Goal: Information Seeking & Learning: Check status

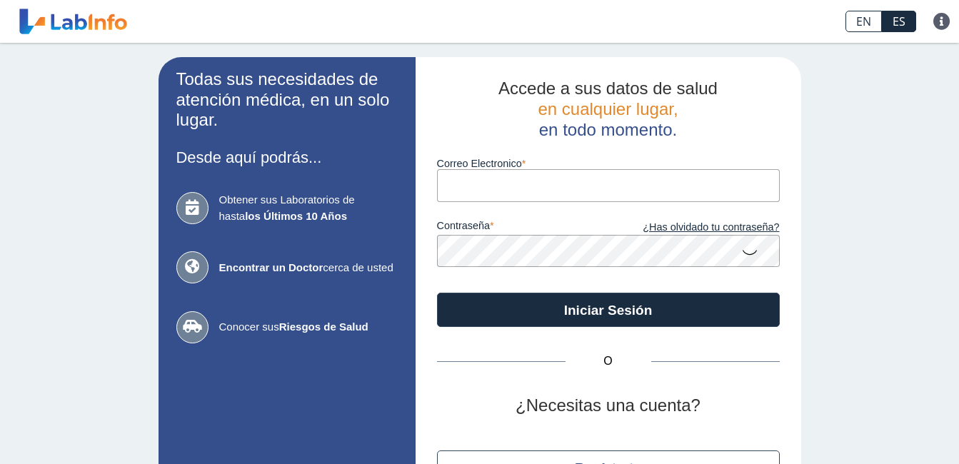
click at [505, 191] on input "Correo Electronico" at bounding box center [608, 185] width 343 height 32
type input "[EMAIL_ADDRESS][DOMAIN_NAME]"
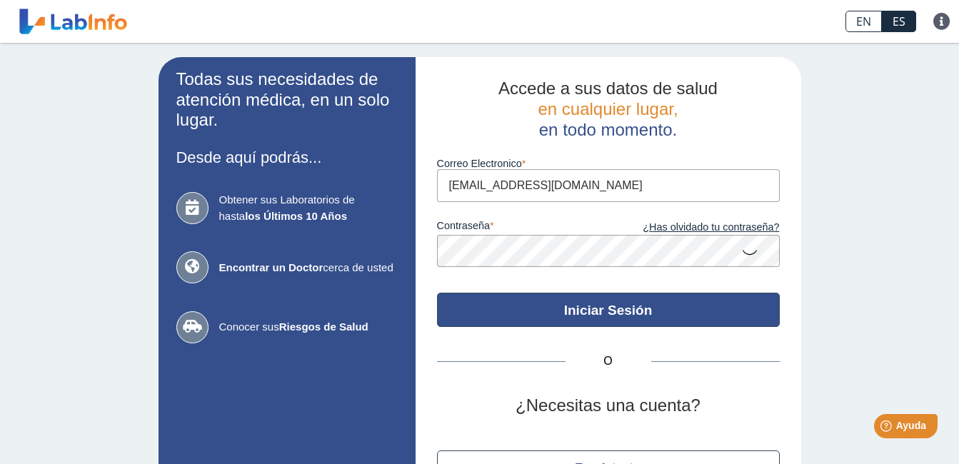
click at [689, 313] on button "Iniciar Sesión" at bounding box center [608, 310] width 343 height 34
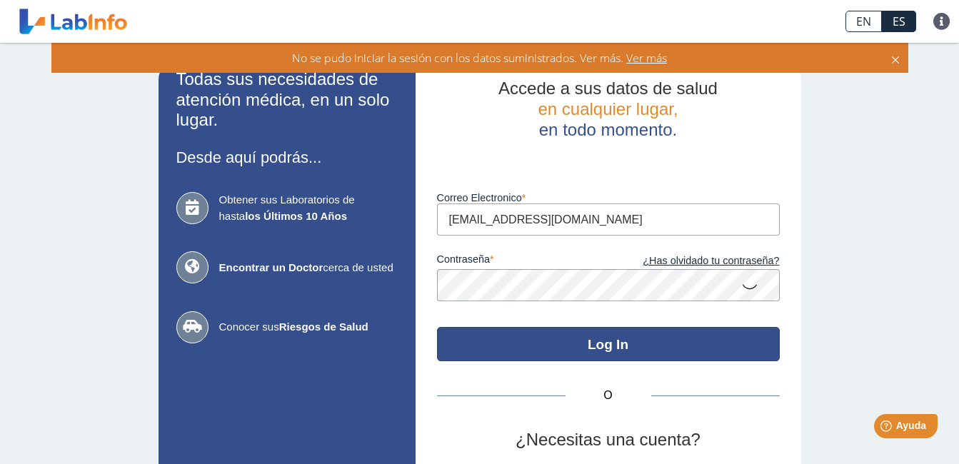
click at [598, 343] on button "Log In" at bounding box center [608, 344] width 343 height 34
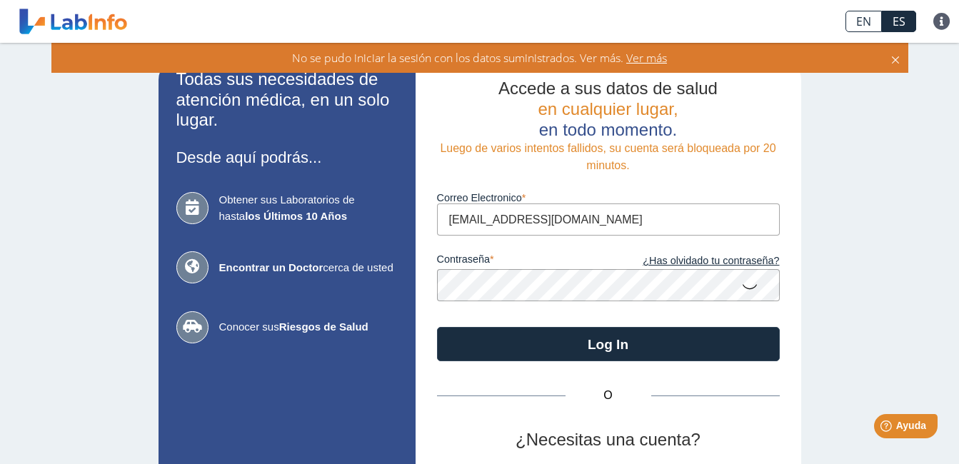
click at [640, 59] on span "Ver más" at bounding box center [645, 58] width 44 height 16
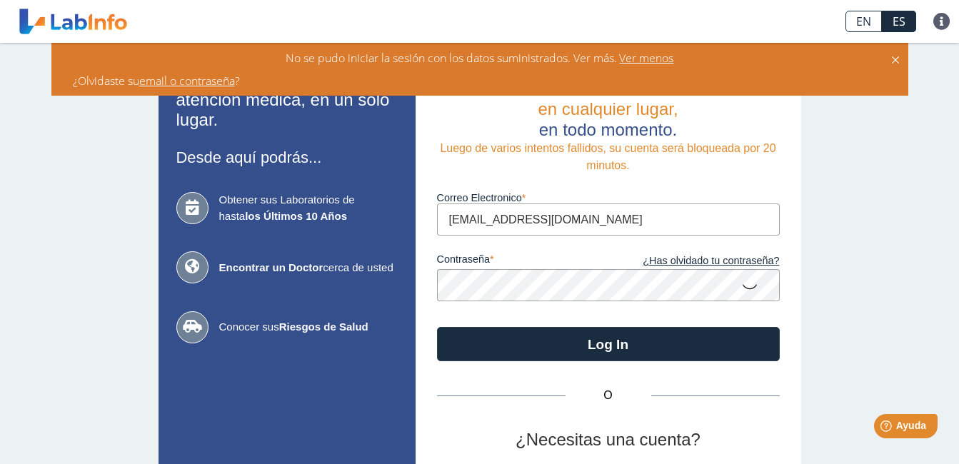
click at [741, 288] on icon at bounding box center [749, 286] width 17 height 28
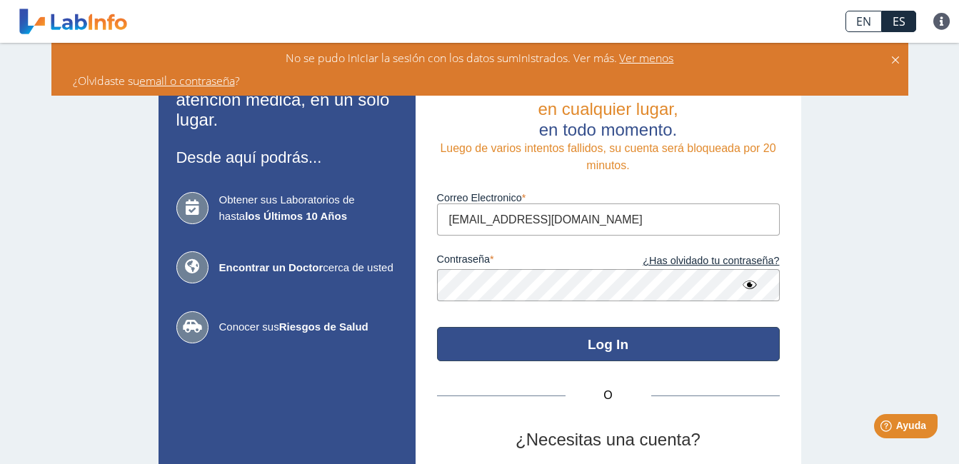
click at [703, 341] on button "Log In" at bounding box center [608, 344] width 343 height 34
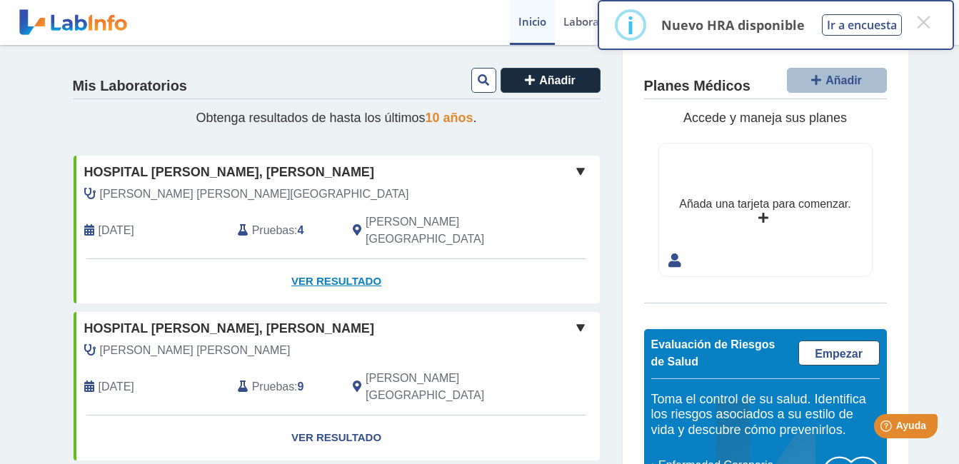
click at [318, 265] on link "Ver Resultado" at bounding box center [337, 281] width 526 height 45
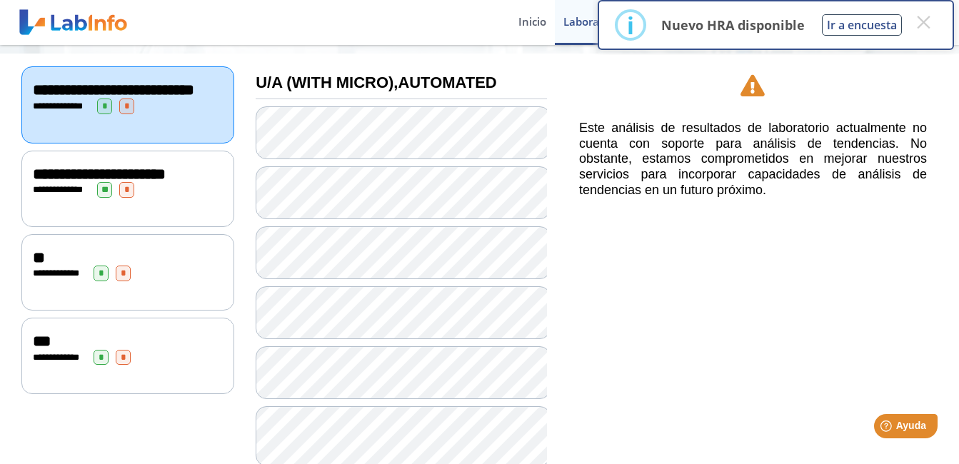
scroll to position [96, 0]
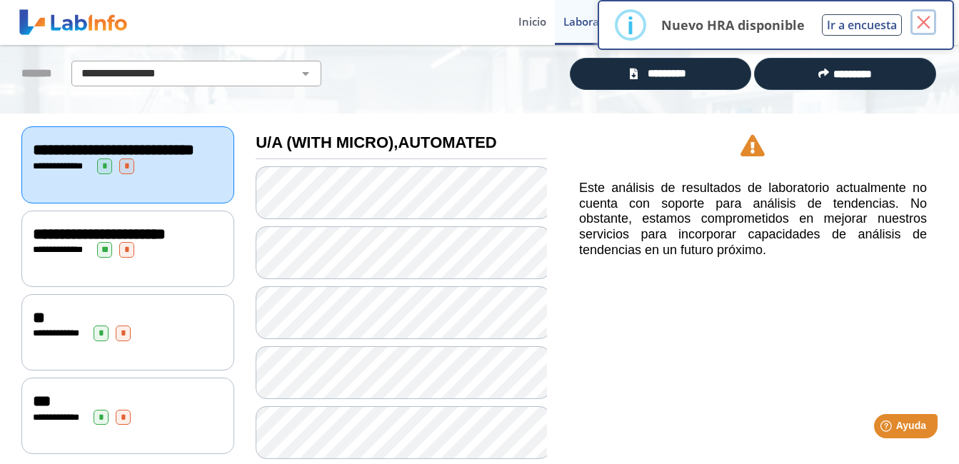
click at [920, 17] on button "×" at bounding box center [923, 22] width 26 height 26
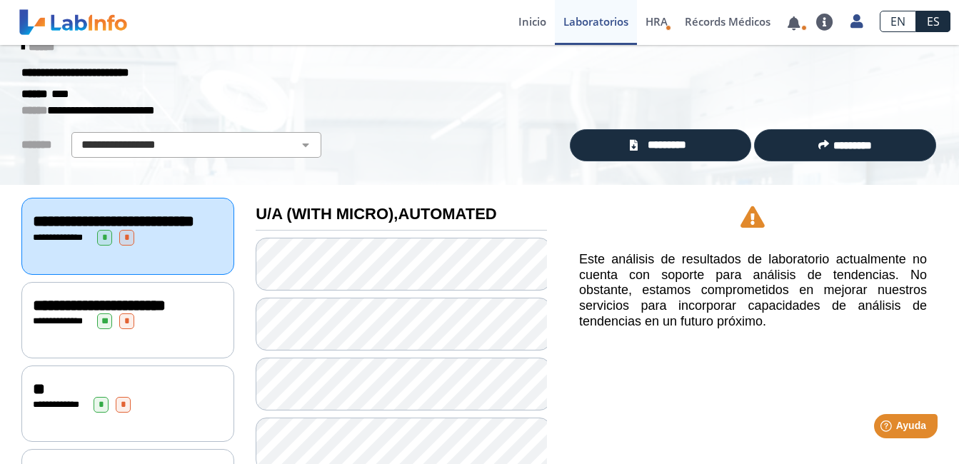
scroll to position [0, 0]
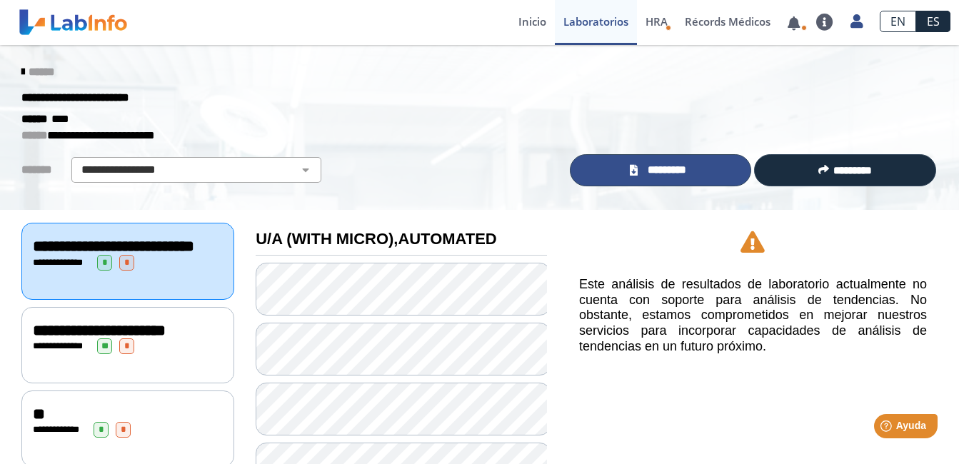
click at [692, 171] on link "*********" at bounding box center [661, 170] width 182 height 32
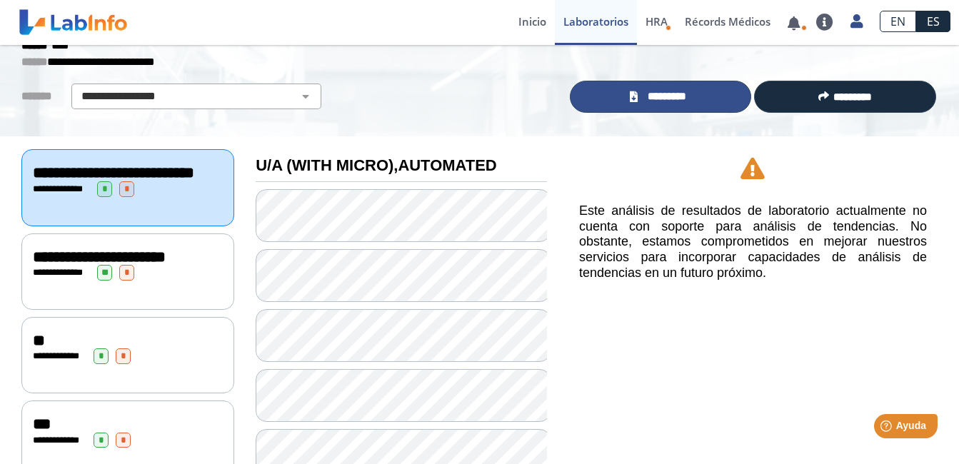
scroll to position [25, 0]
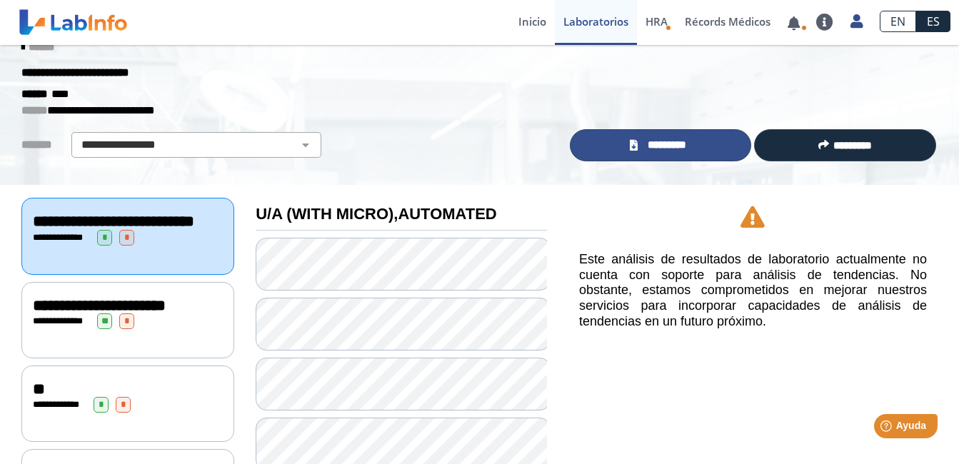
click at [660, 144] on span "*********" at bounding box center [666, 145] width 49 height 16
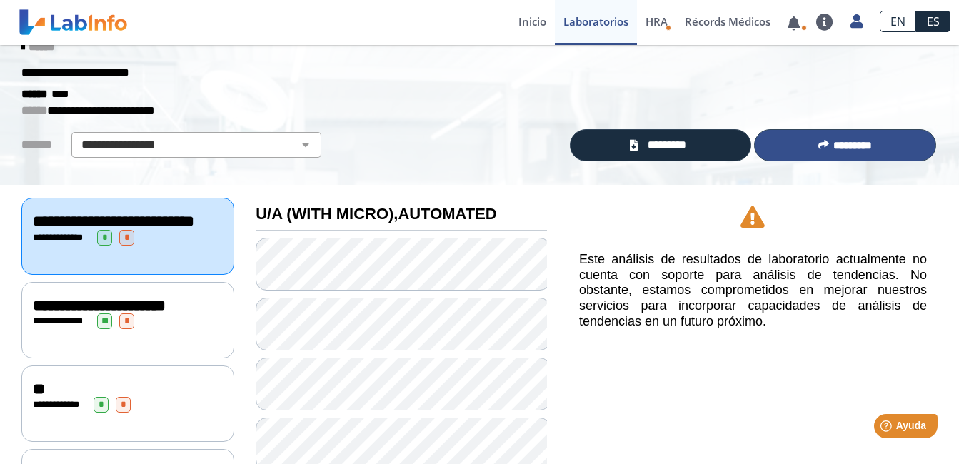
click at [805, 141] on button "*********" at bounding box center [845, 145] width 182 height 32
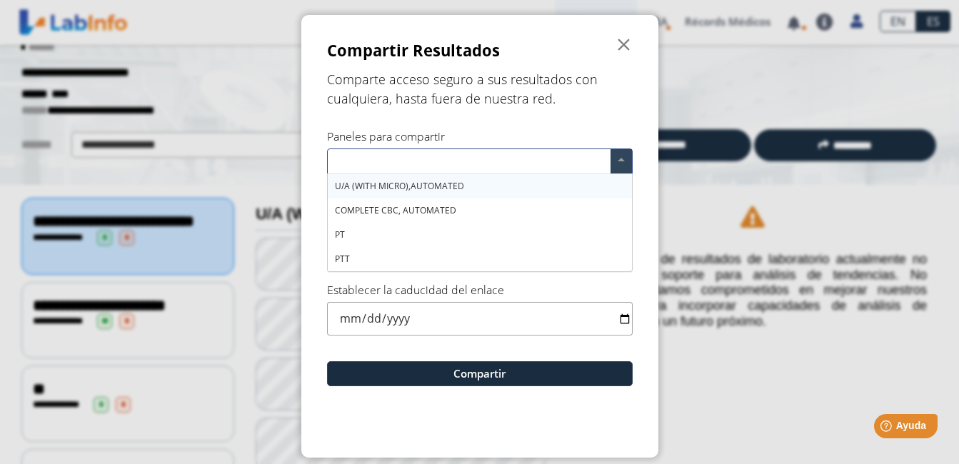
click at [613, 158] on span at bounding box center [620, 161] width 21 height 24
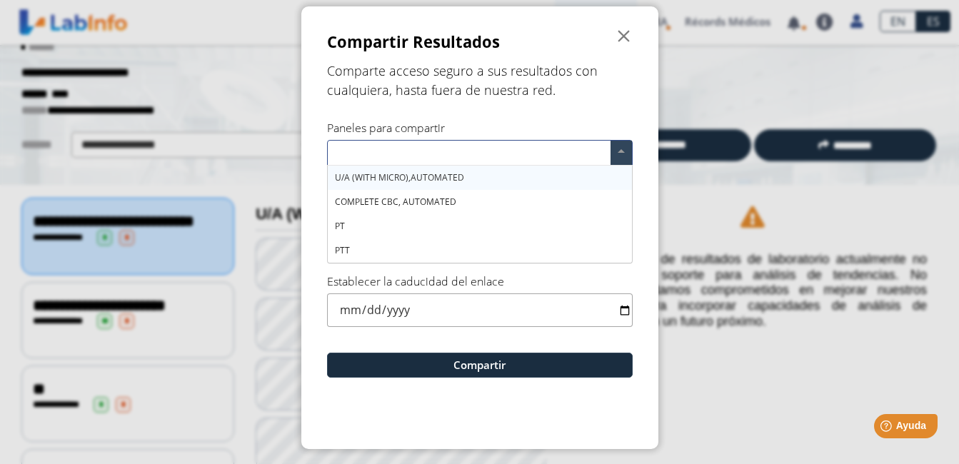
click at [451, 184] on div "U/A (WITH MICRO),AUTOMATED" at bounding box center [480, 178] width 304 height 24
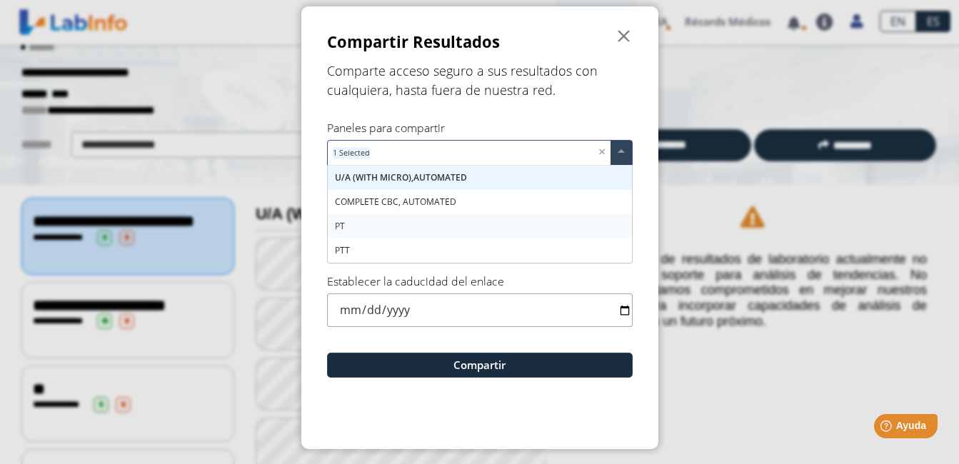
click at [351, 226] on div "PT" at bounding box center [480, 226] width 304 height 24
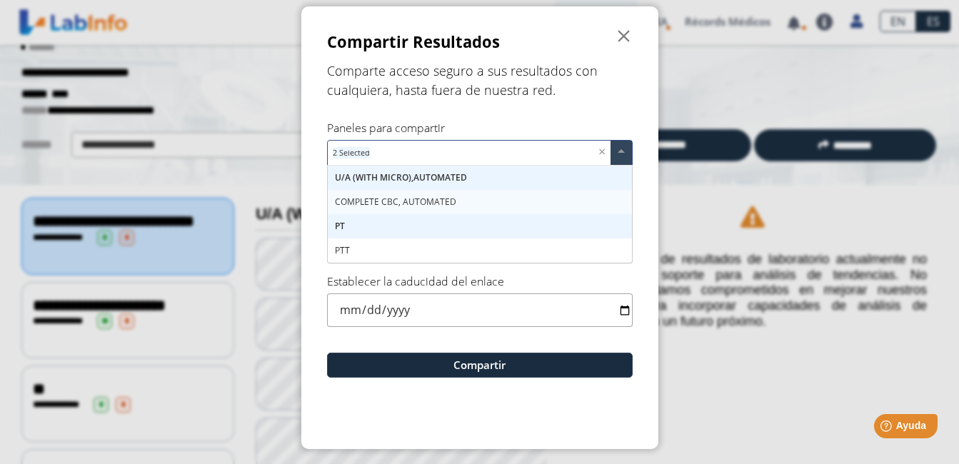
click at [362, 203] on span "COMPLETE CBC, AUTOMATED" at bounding box center [395, 202] width 121 height 12
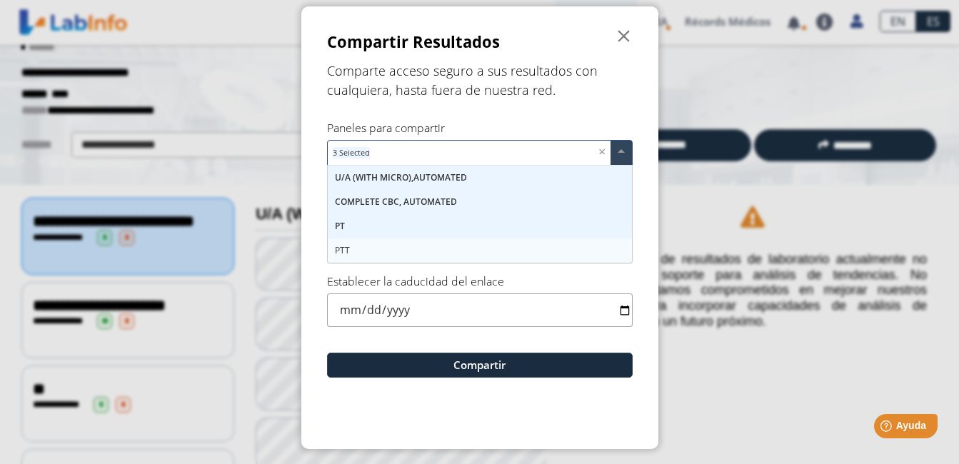
click at [340, 248] on span "PTT" at bounding box center [342, 250] width 15 height 12
click at [348, 308] on input "date" at bounding box center [480, 310] width 306 height 34
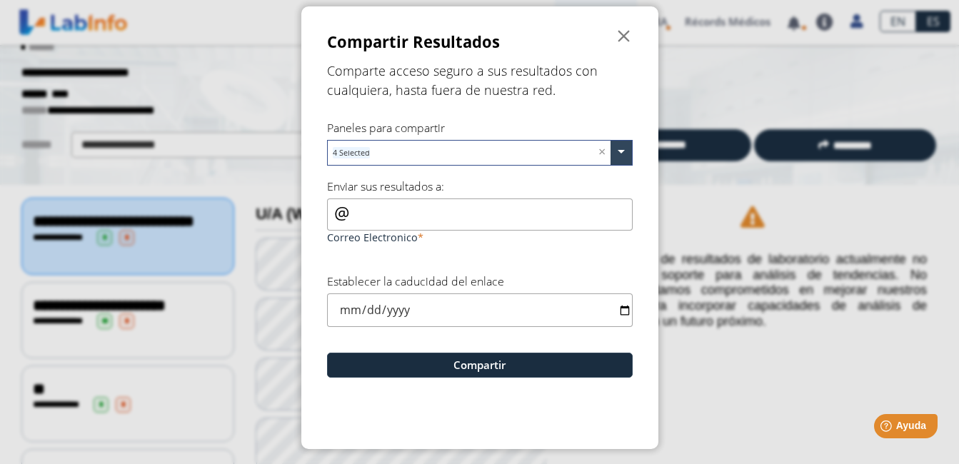
click at [386, 218] on input "Correo Electronico" at bounding box center [480, 214] width 306 height 32
type input "[EMAIL_ADDRESS][DOMAIN_NAME]"
click at [618, 309] on input "date" at bounding box center [480, 310] width 306 height 34
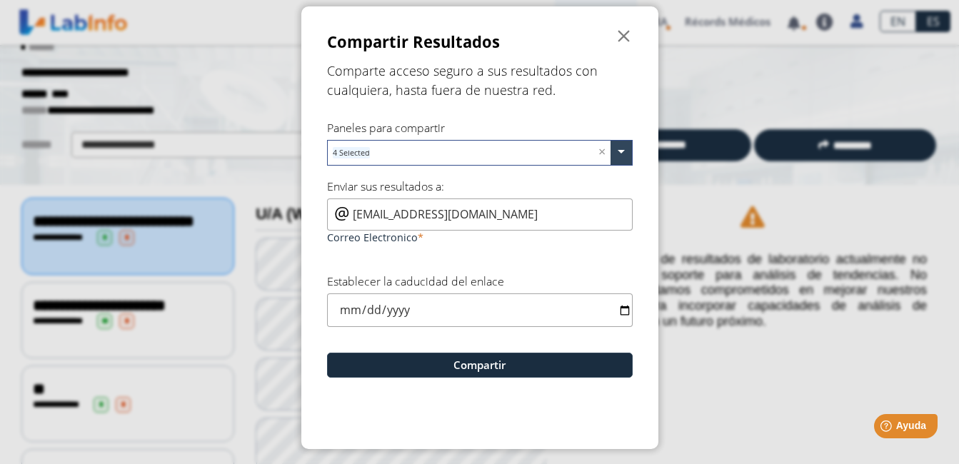
type input "[DATE]"
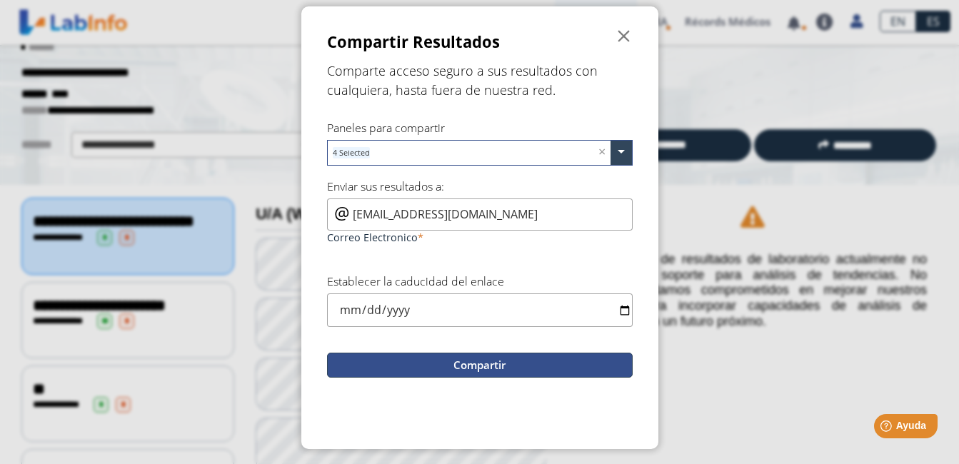
click at [426, 363] on button "Compartir" at bounding box center [480, 365] width 306 height 25
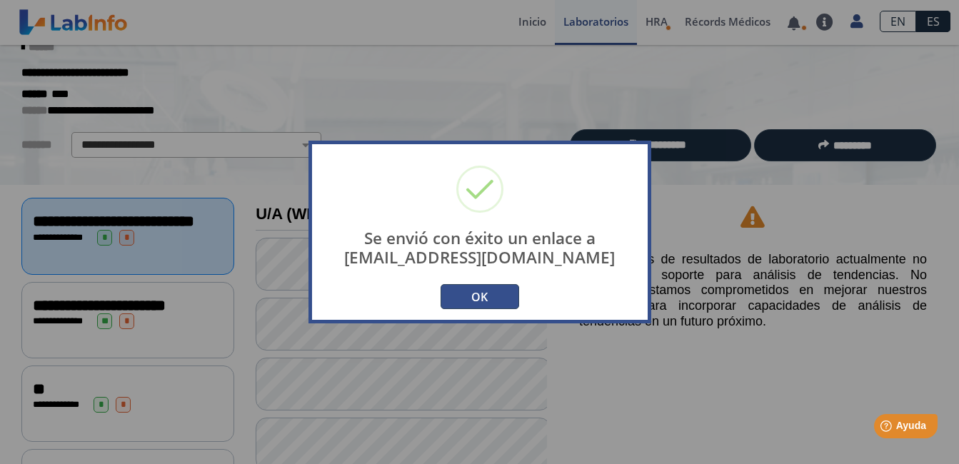
click at [471, 296] on button "OK" at bounding box center [479, 296] width 79 height 25
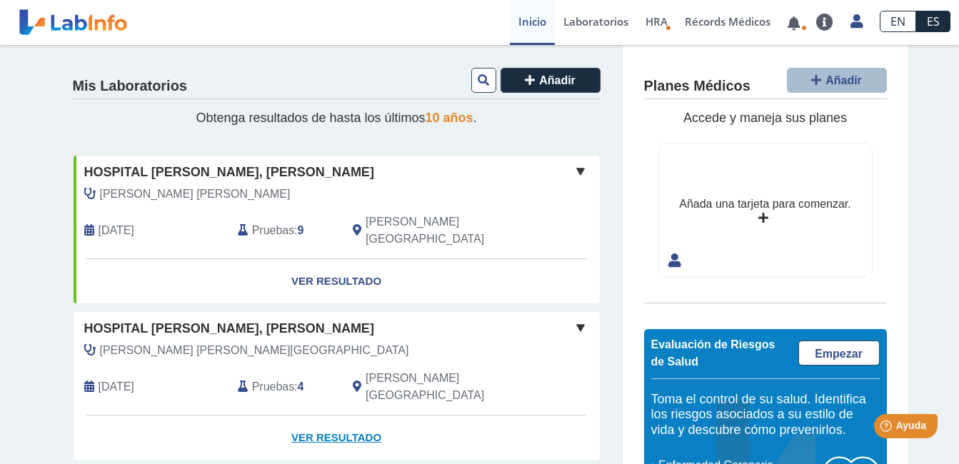
click at [323, 416] on link "Ver Resultado" at bounding box center [337, 438] width 526 height 45
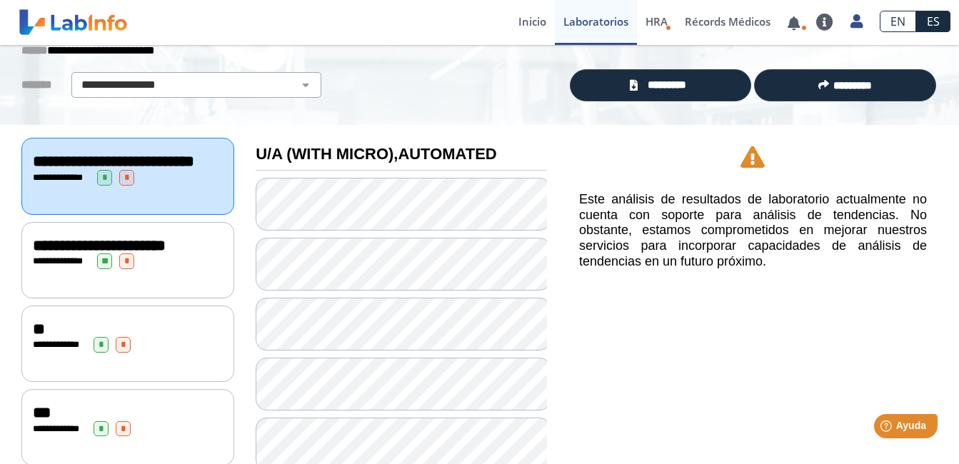
scroll to position [71, 0]
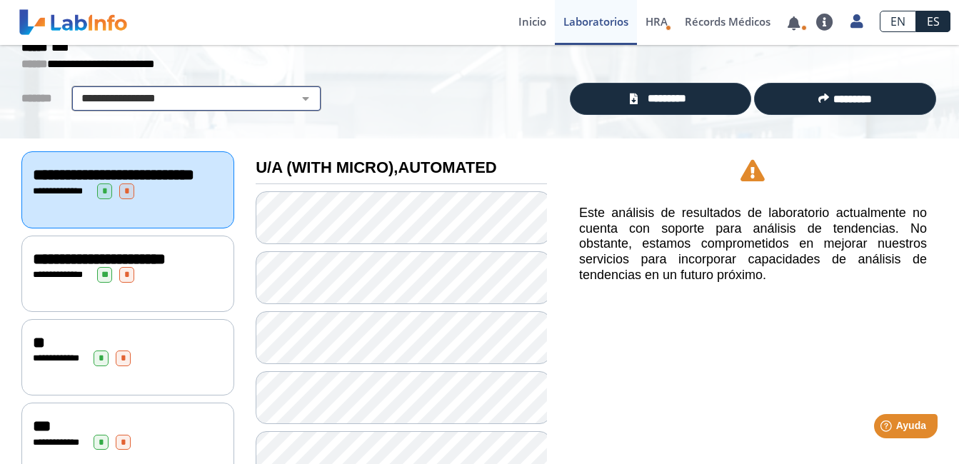
click at [298, 100] on select "**********" at bounding box center [196, 98] width 241 height 17
select select "**********"
click at [76, 90] on select "**********" at bounding box center [196, 98] width 241 height 17
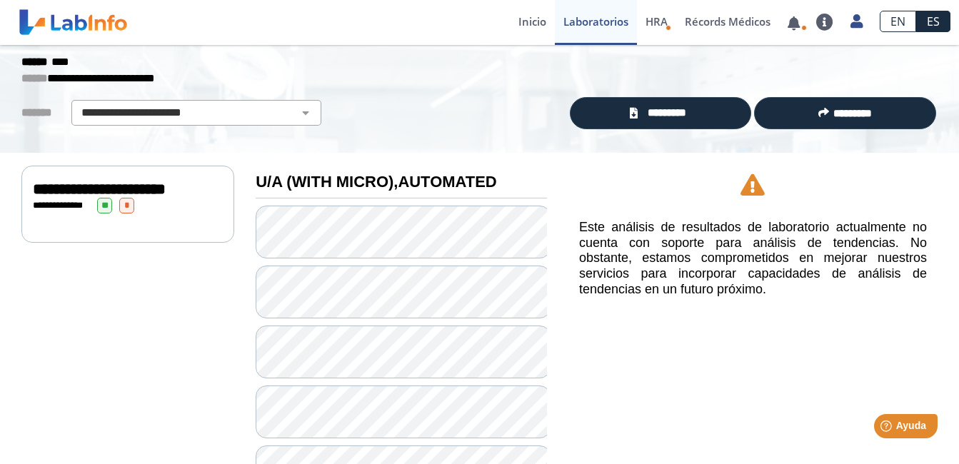
scroll to position [0, 0]
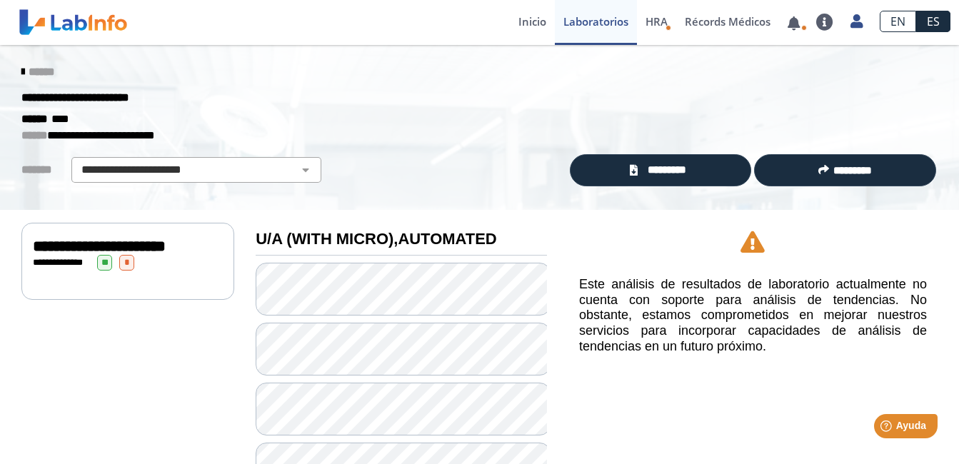
click at [21, 68] on icon at bounding box center [22, 71] width 3 height 11
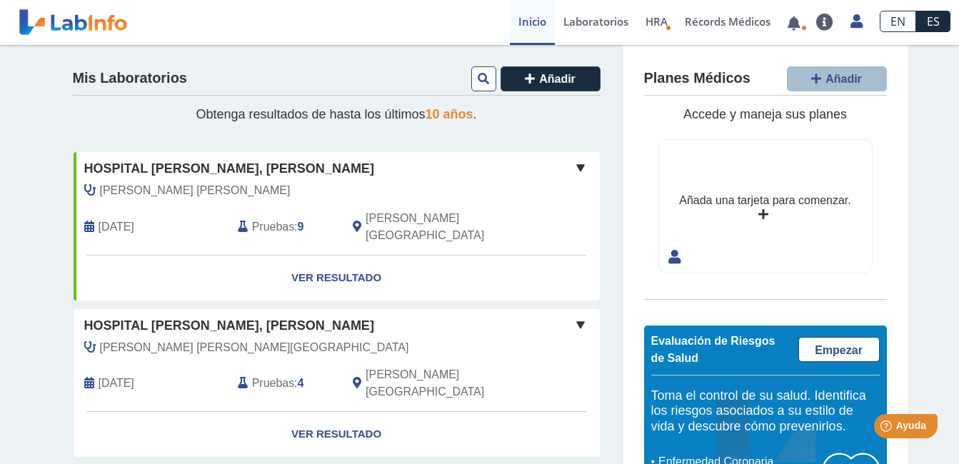
click at [265, 375] on span "Pruebas" at bounding box center [273, 383] width 42 height 17
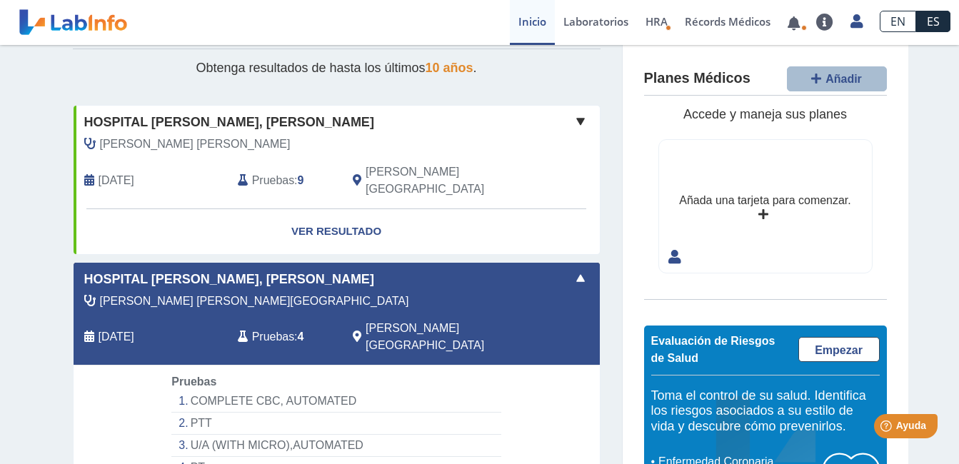
scroll to position [71, 0]
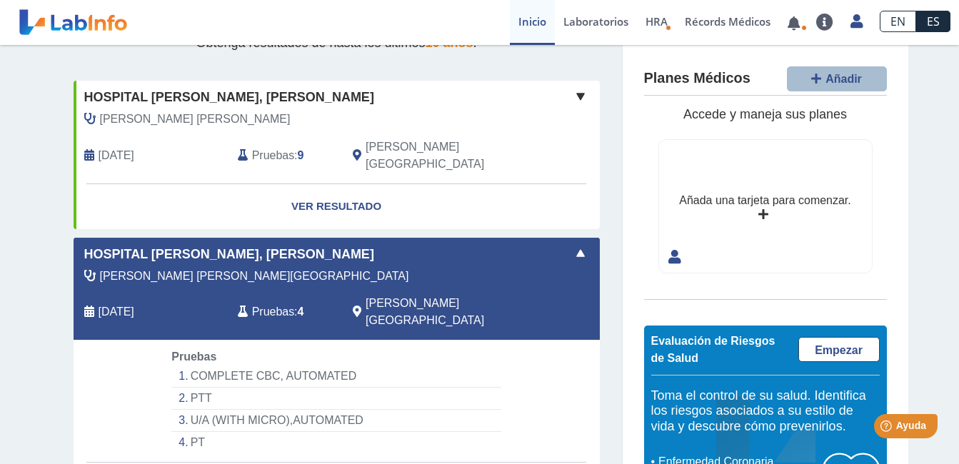
click at [320, 410] on li "U/A (WITH MICRO),AUTOMATED" at bounding box center [335, 421] width 329 height 22
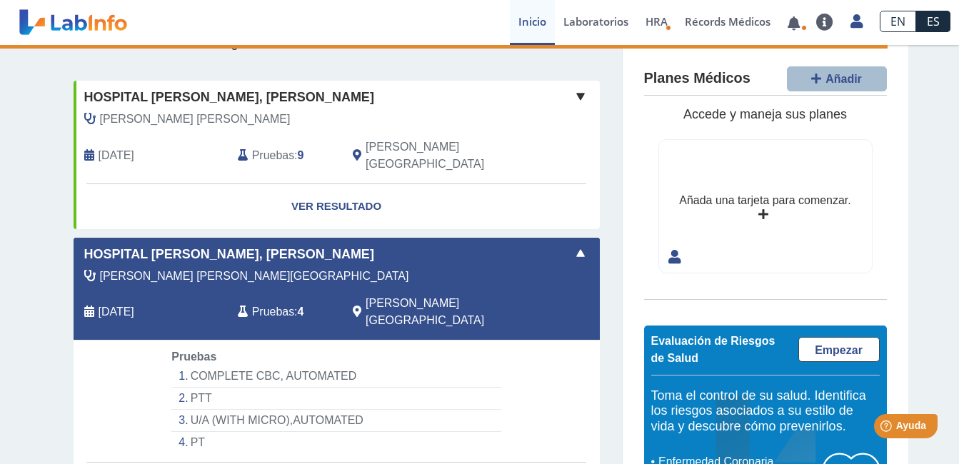
select select "**********"
